Goal: Navigation & Orientation: Find specific page/section

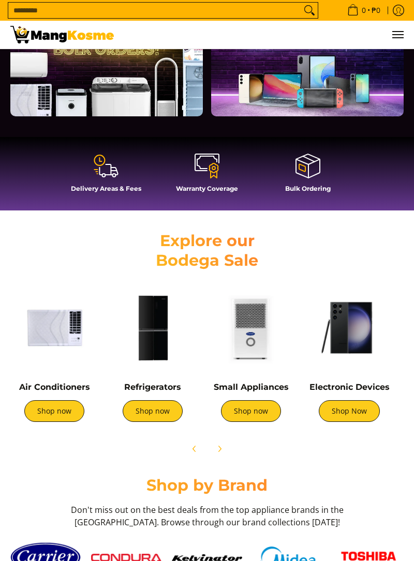
scroll to position [0, 393]
click at [112, 175] on icon at bounding box center [112, 175] width 2 height 0
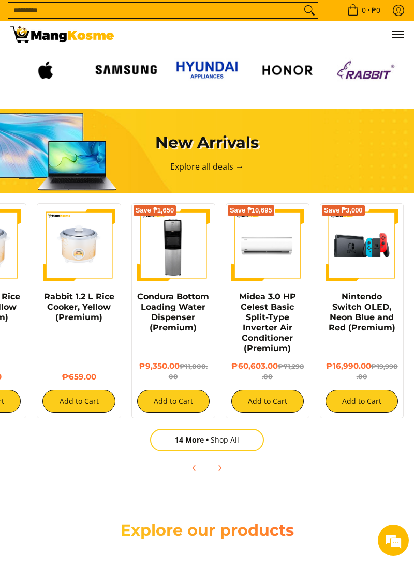
scroll to position [0, 0]
click at [213, 172] on link "Explore all deals →" at bounding box center [206, 166] width 73 height 11
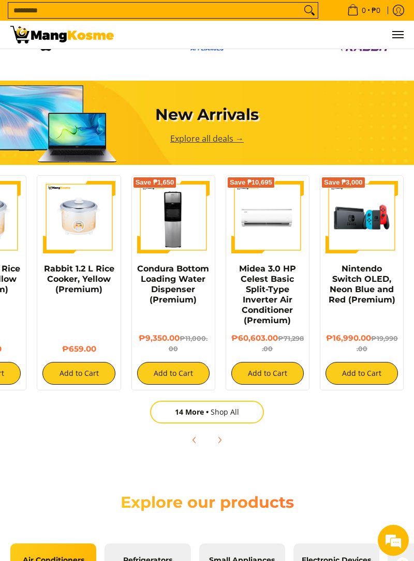
scroll to position [867, 0]
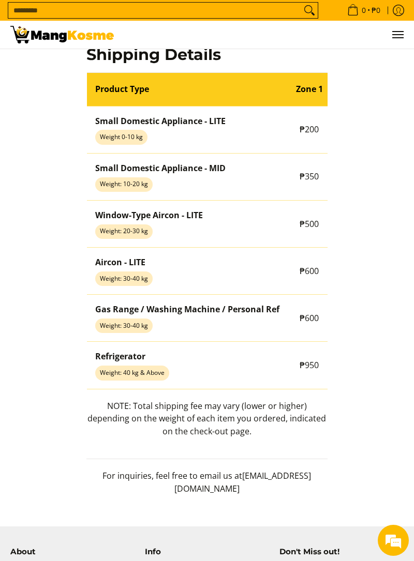
scroll to position [833, 0]
click at [294, 89] on td "Zone 1" at bounding box center [308, 89] width 43 height 34
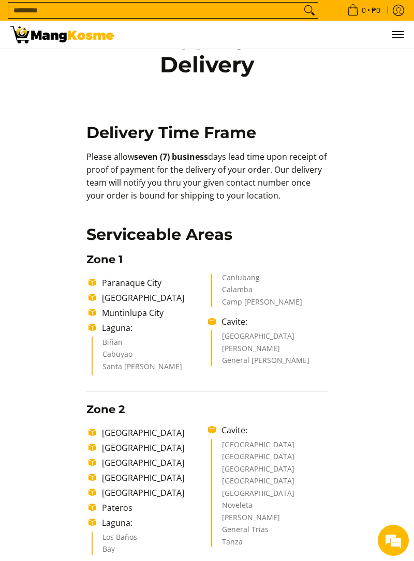
scroll to position [0, 0]
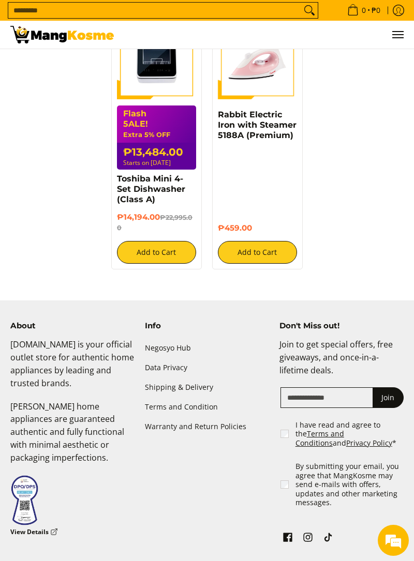
scroll to position [1679, 0]
